Goal: Navigation & Orientation: Find specific page/section

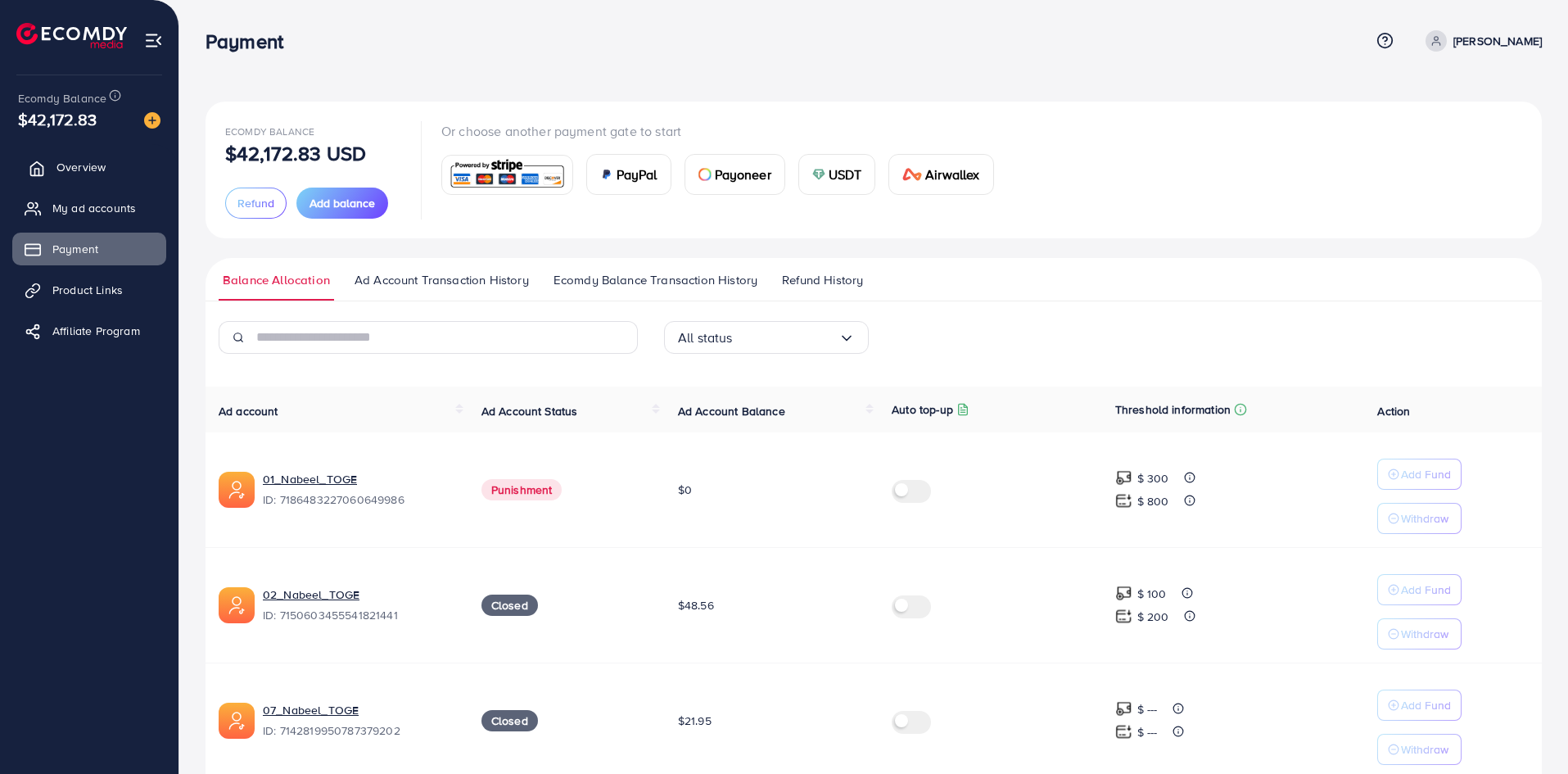
click at [93, 164] on span "Overview" at bounding box center [81, 167] width 49 height 16
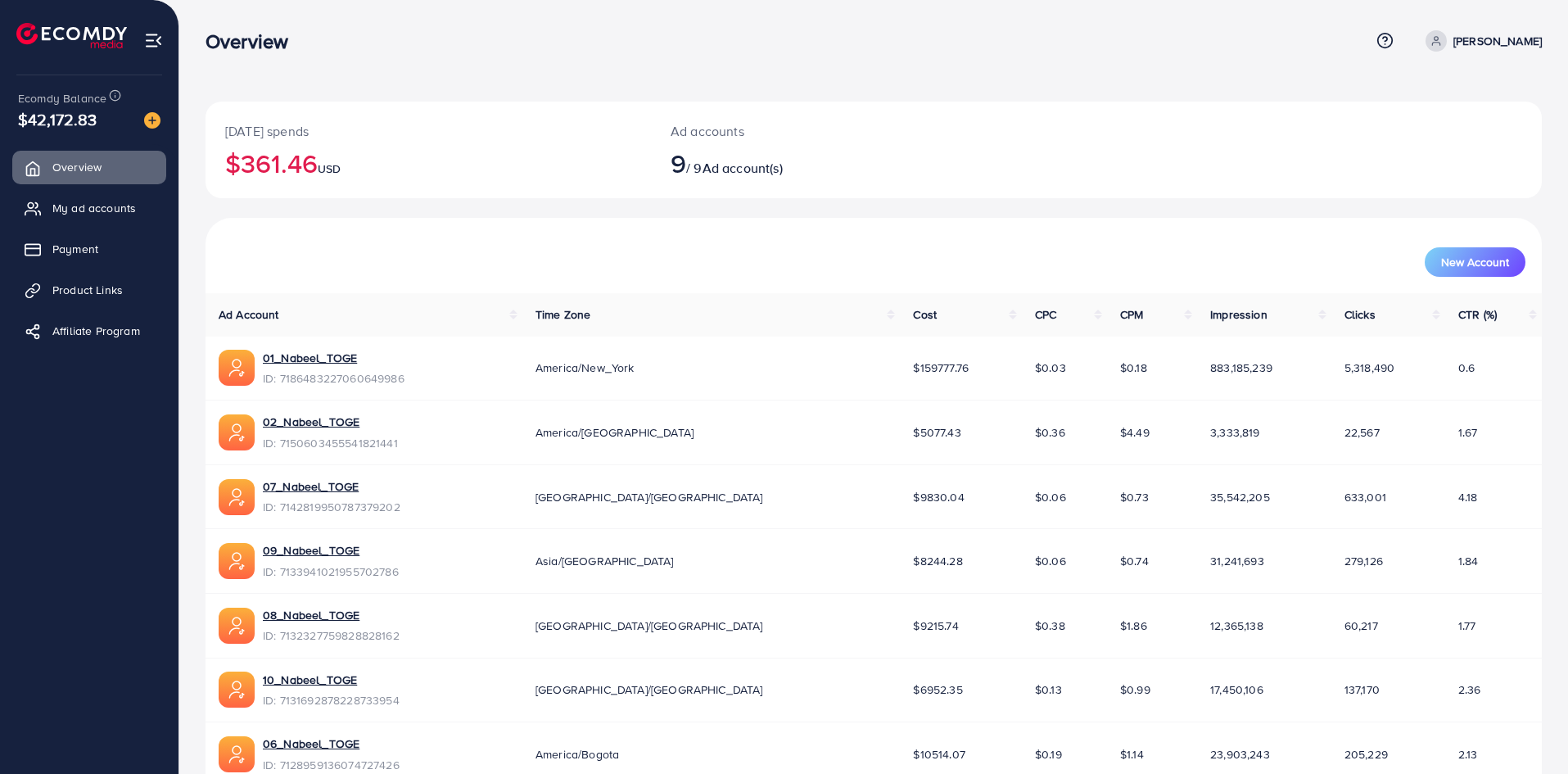
click at [913, 365] on span "$159777.76" at bounding box center [940, 367] width 55 height 16
click at [623, 367] on span "America/New_York" at bounding box center [584, 367] width 99 height 16
click at [71, 241] on span "Payment" at bounding box center [79, 249] width 46 height 16
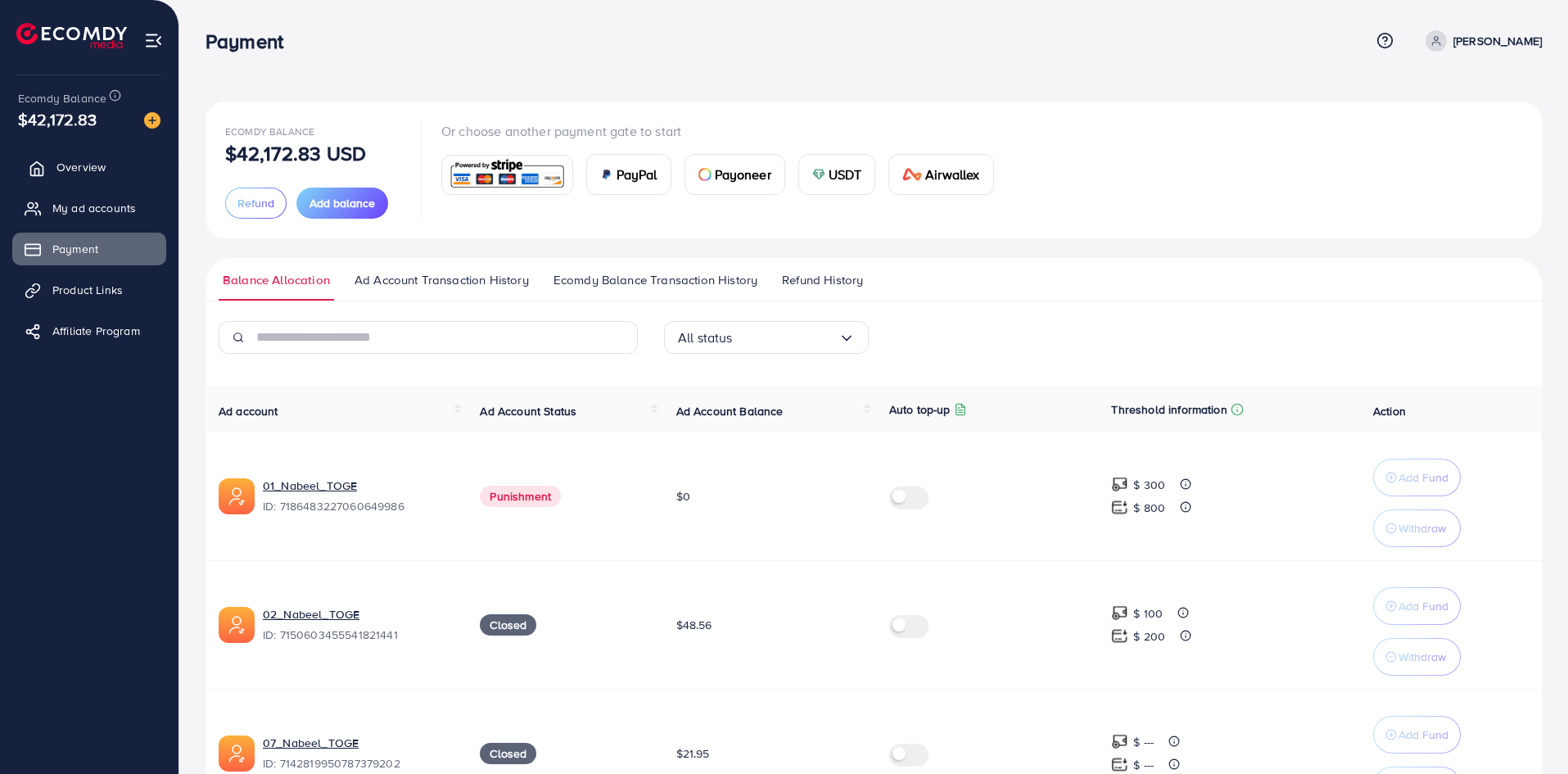
click at [100, 172] on span "Overview" at bounding box center [81, 167] width 49 height 16
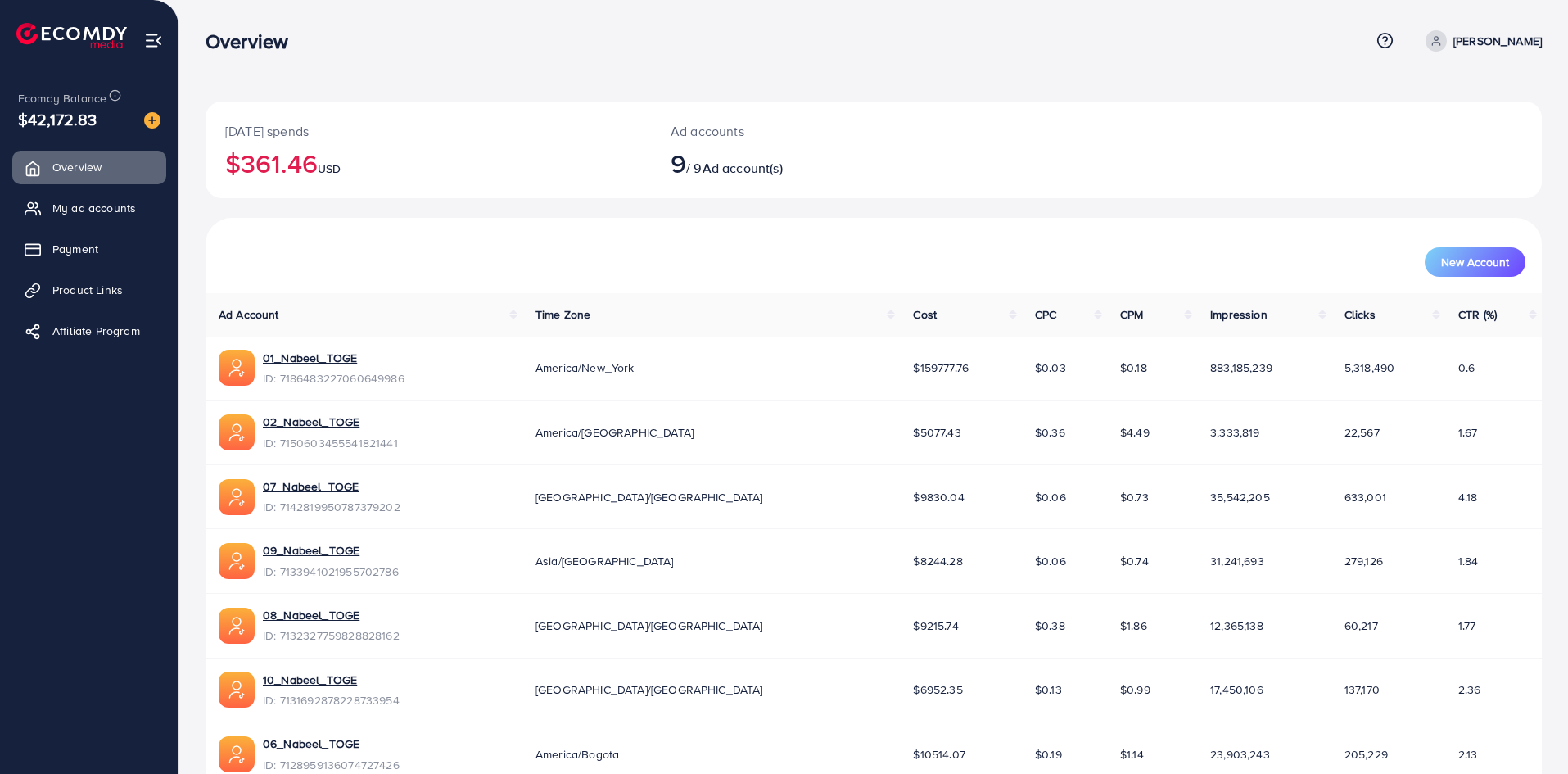
drag, startPoint x: 815, startPoint y: 363, endPoint x: 889, endPoint y: 367, distance: 74.1
click at [900, 367] on td "$159777.76" at bounding box center [960, 368] width 122 height 64
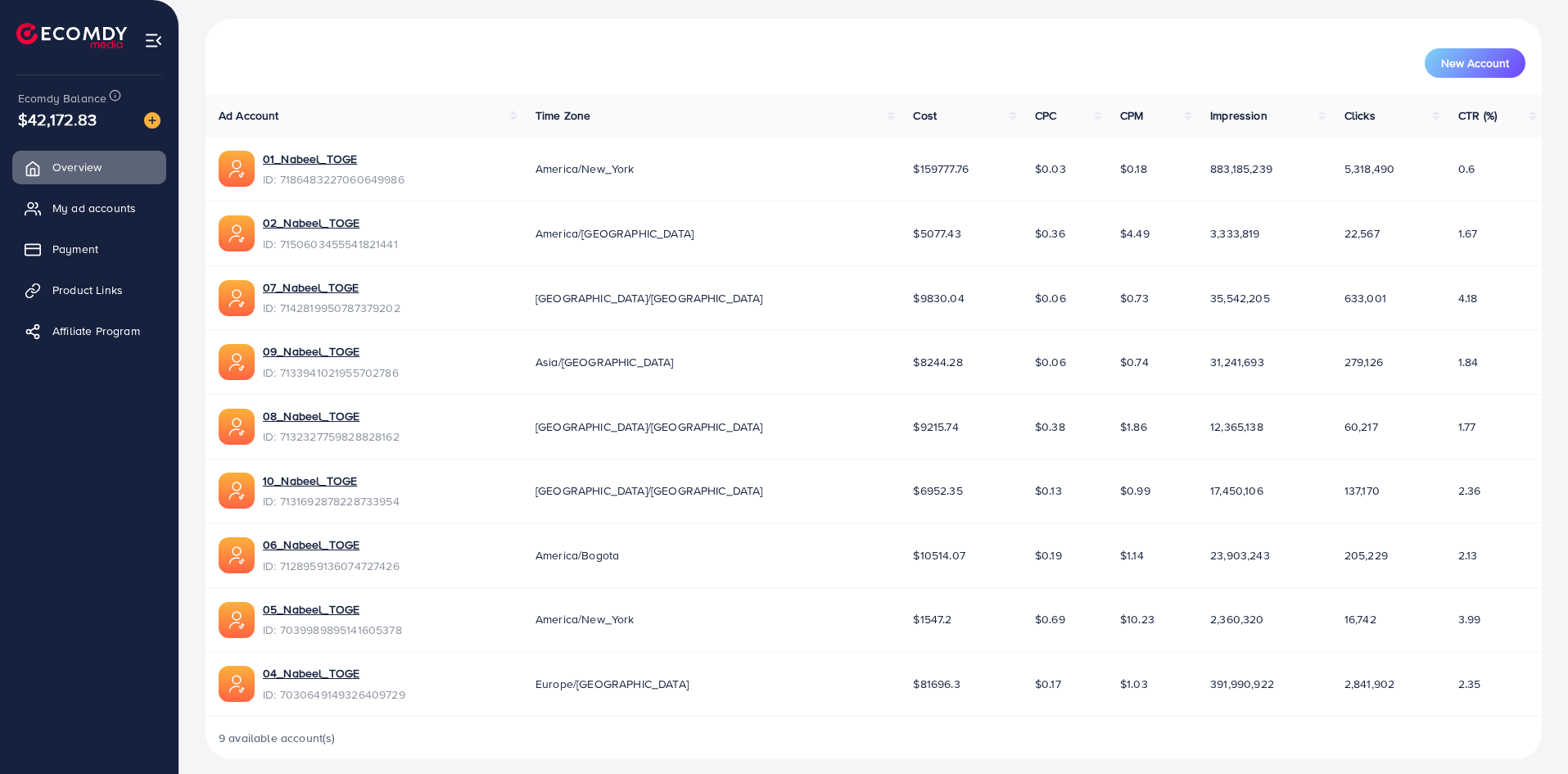
scroll to position [211, 0]
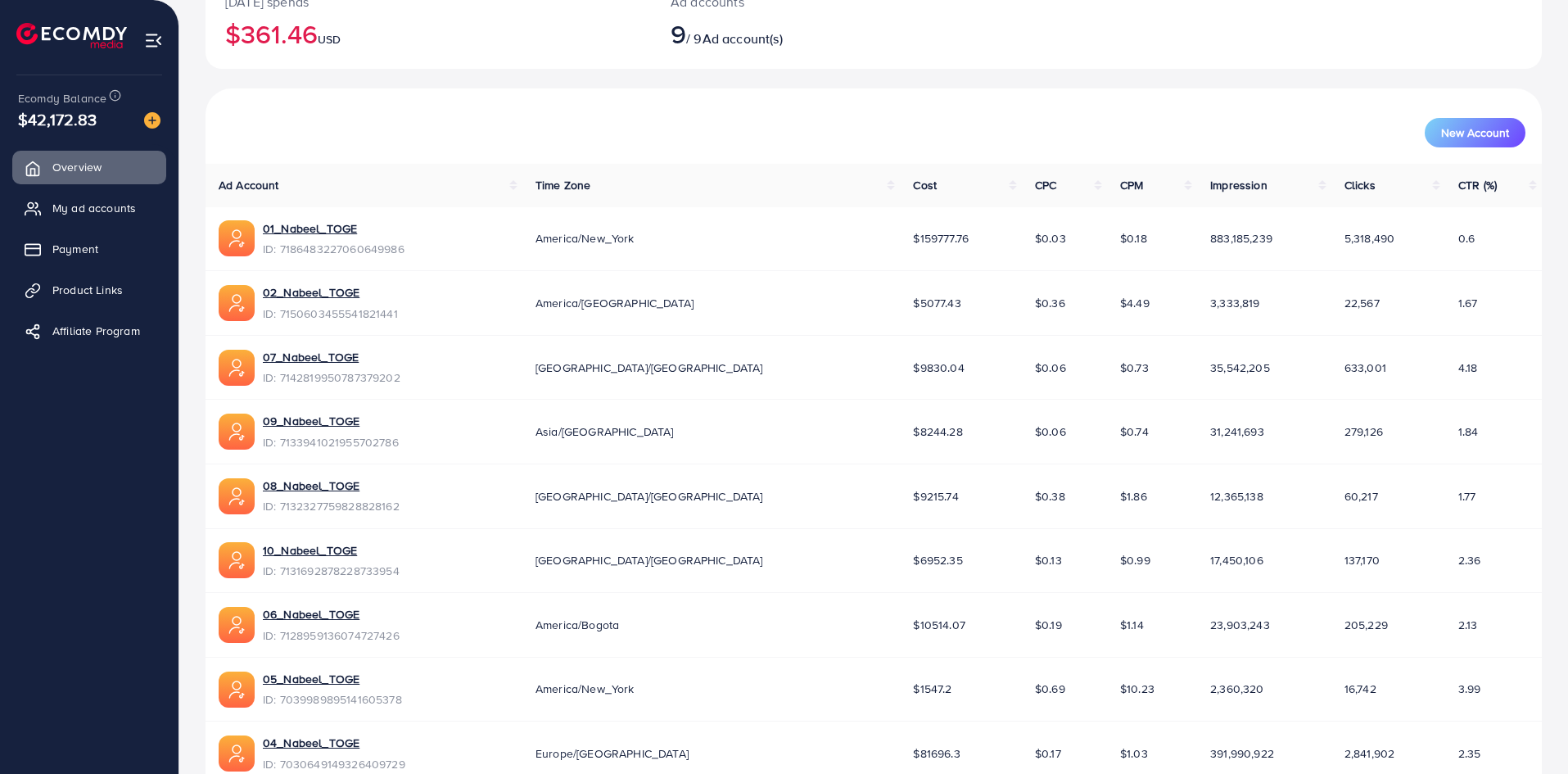
scroll to position [129, 0]
click at [61, 33] on img at bounding box center [72, 35] width 111 height 25
